Goal: Information Seeking & Learning: Learn about a topic

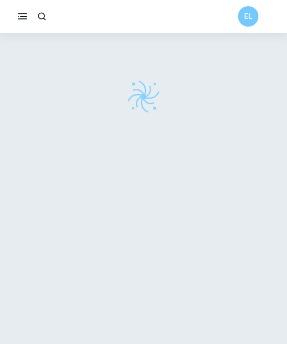
scroll to position [33, 0]
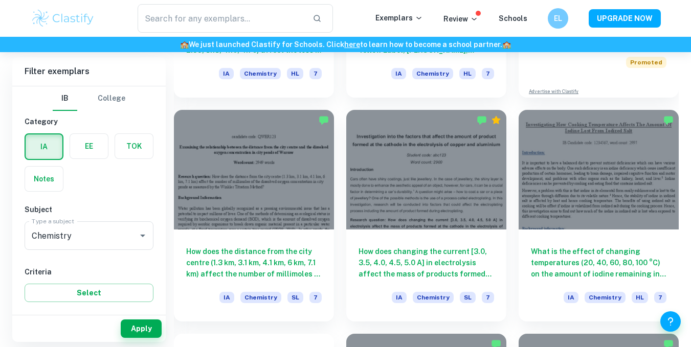
scroll to position [460, 0]
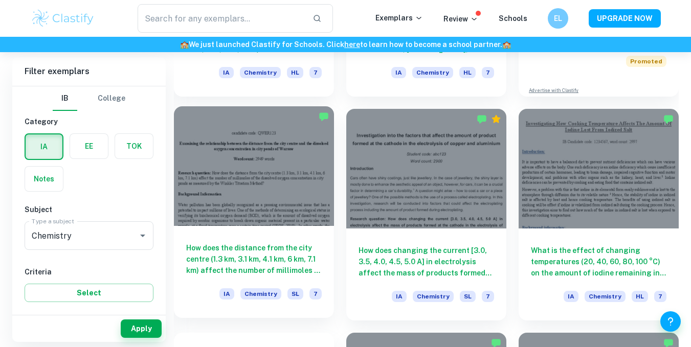
click at [287, 240] on div "How does the distance from the city centre (1.3 km, 3.1 km, 4.1 km, 6 km, 7.1 k…" at bounding box center [254, 272] width 160 height 92
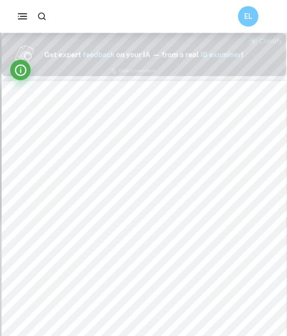
scroll to position [477, 0]
